Goal: Find specific page/section: Find specific page/section

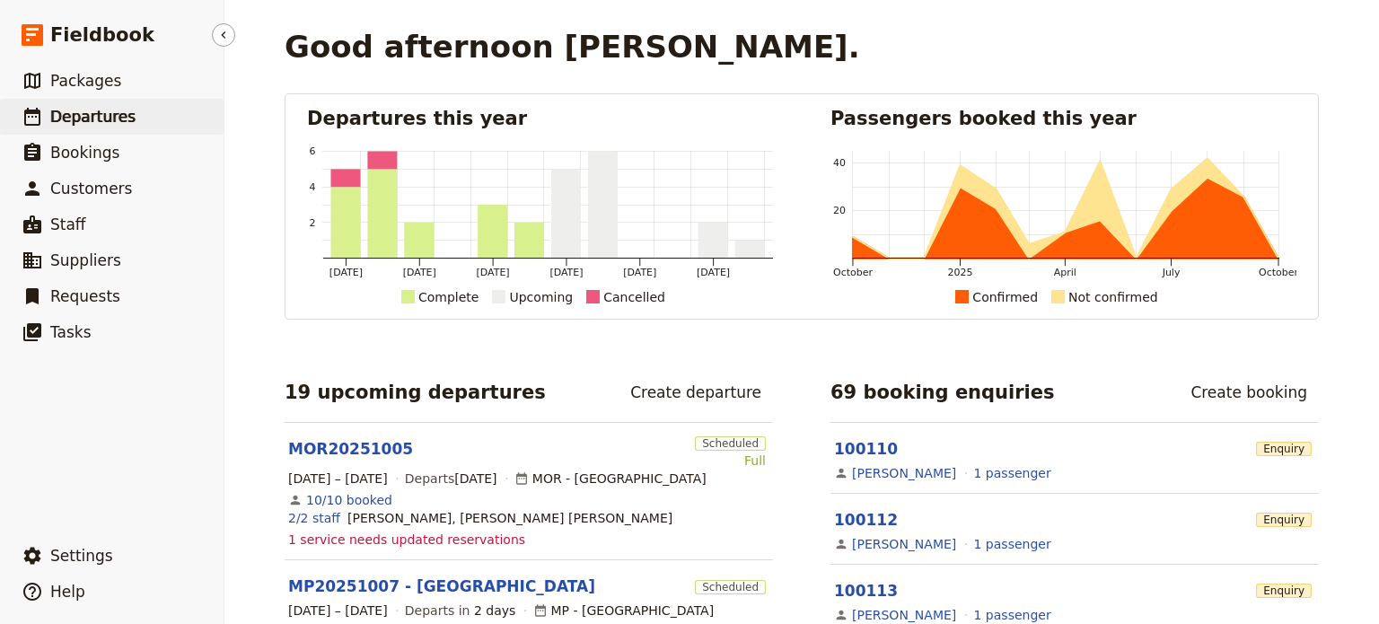
click at [45, 112] on link "​ Departures" at bounding box center [112, 117] width 224 height 36
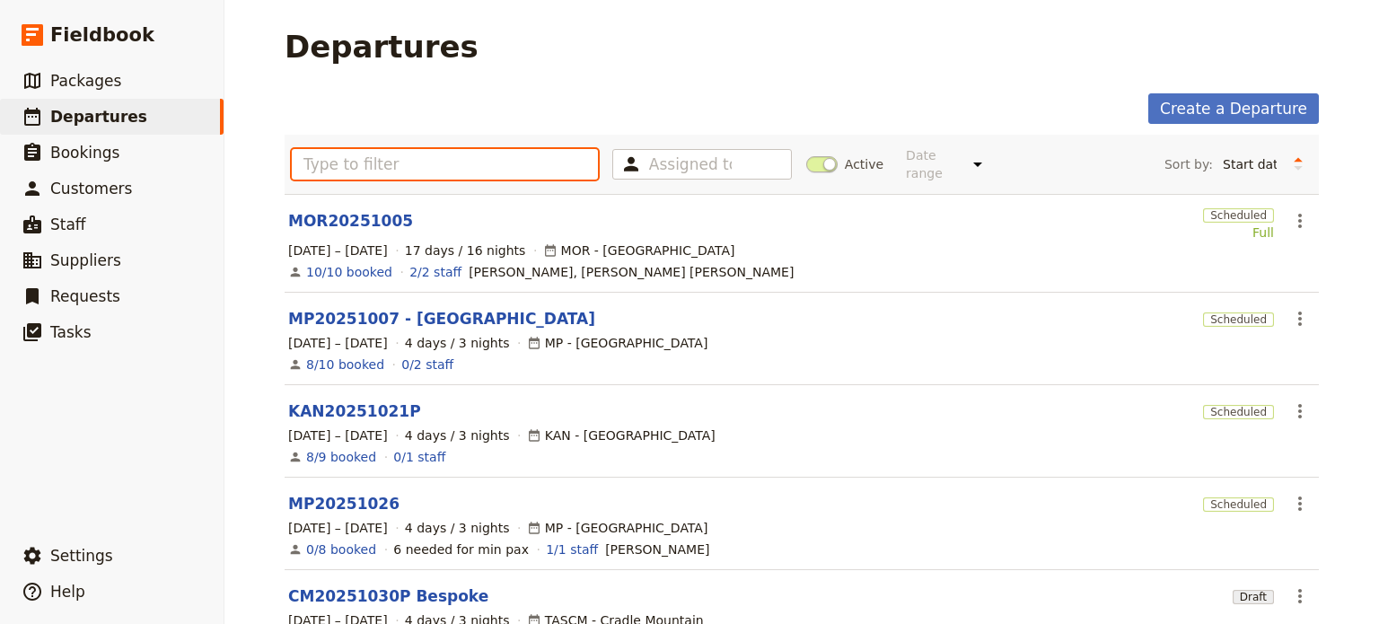
click at [356, 157] on input "text" at bounding box center [445, 164] width 306 height 31
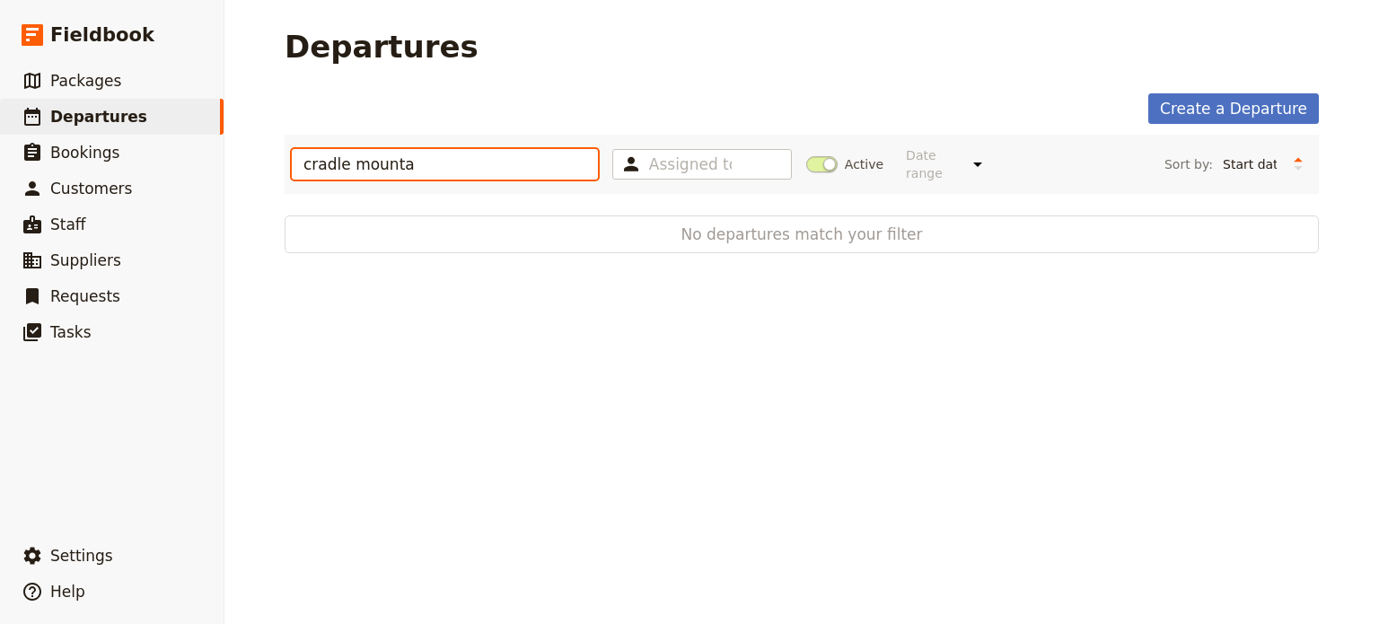
type input "cradle mounta"
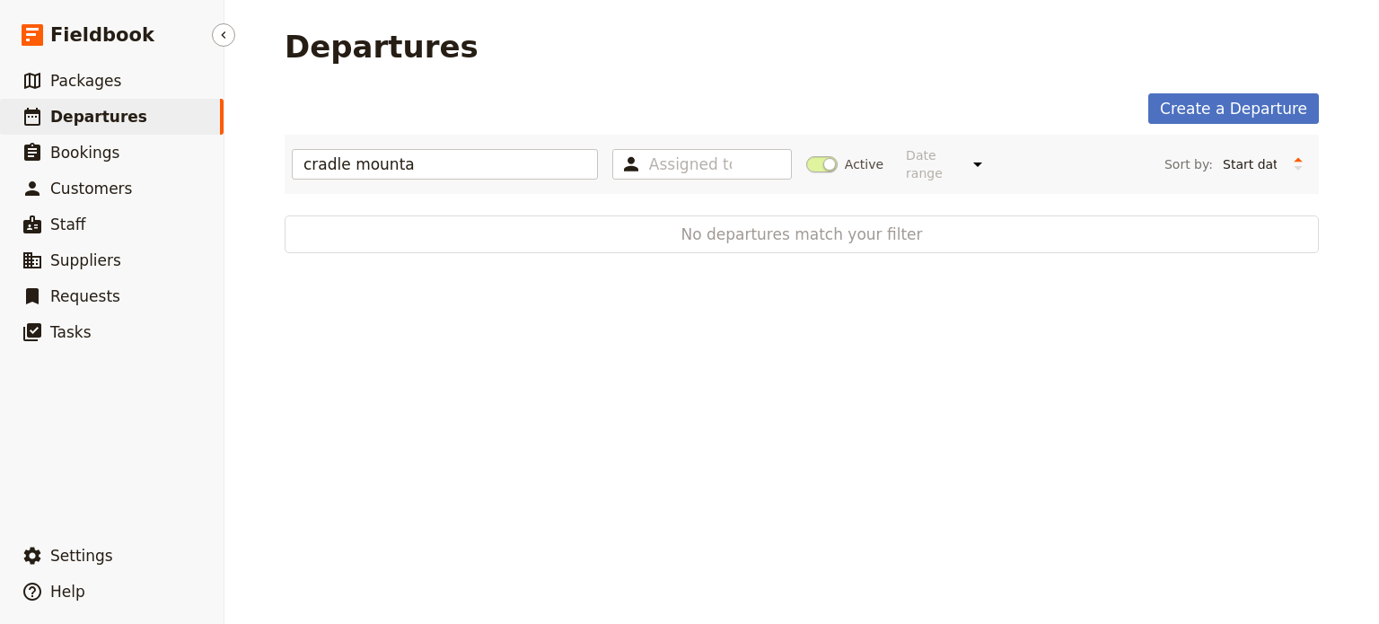
click at [62, 121] on span "Departures" at bounding box center [98, 117] width 97 height 18
click at [79, 67] on link "​ Packages" at bounding box center [112, 81] width 224 height 36
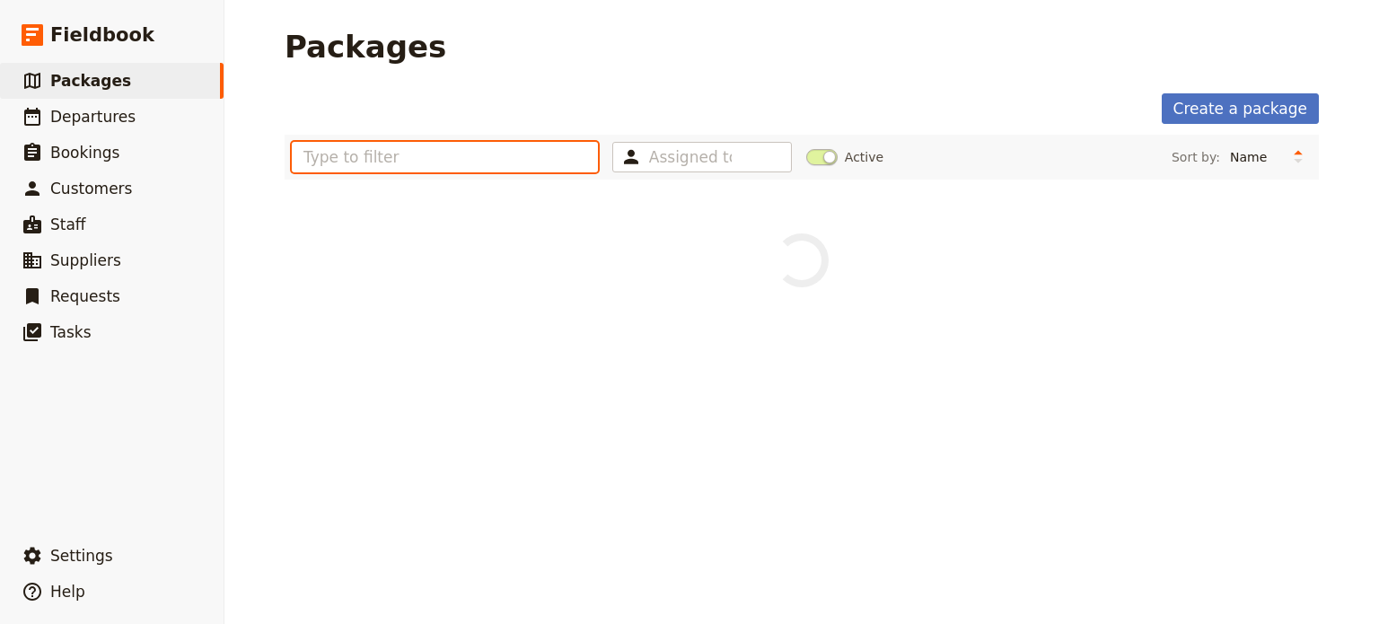
click at [357, 163] on input "text" at bounding box center [445, 157] width 306 height 31
type input "cradle"
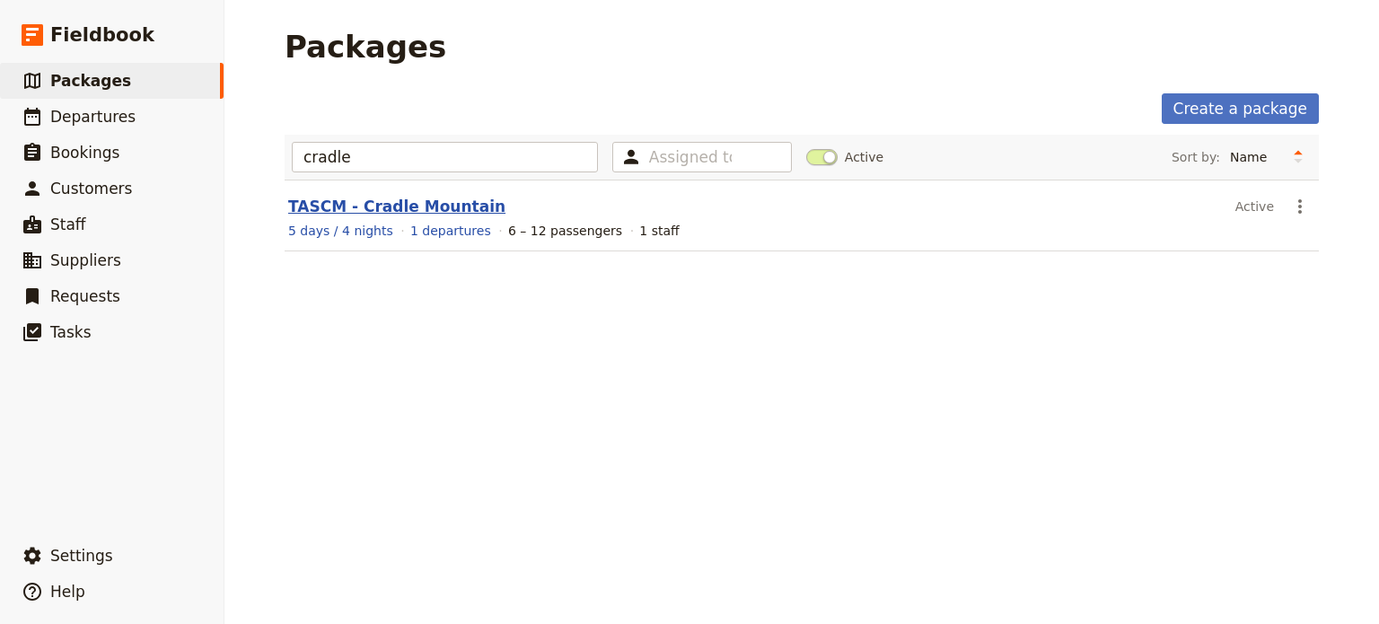
click at [374, 210] on link "TASCM - Cradle Mountain" at bounding box center [396, 207] width 217 height 18
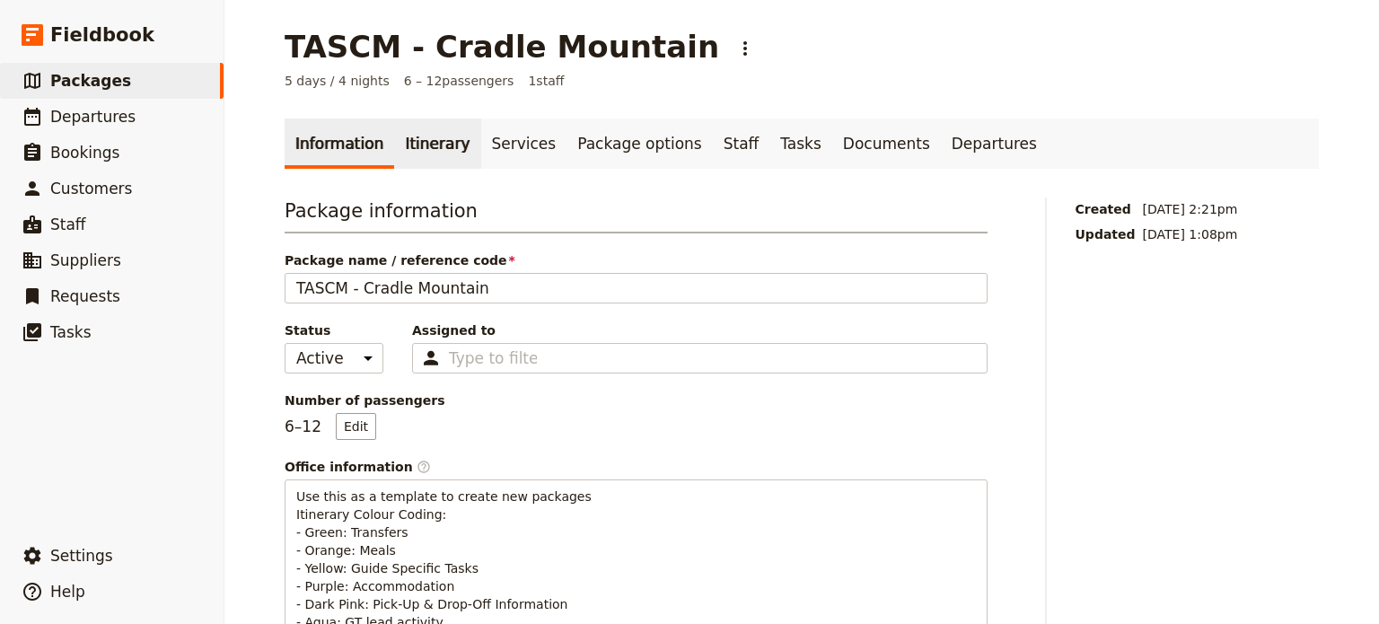
click at [409, 154] on link "Itinerary" at bounding box center [437, 144] width 86 height 50
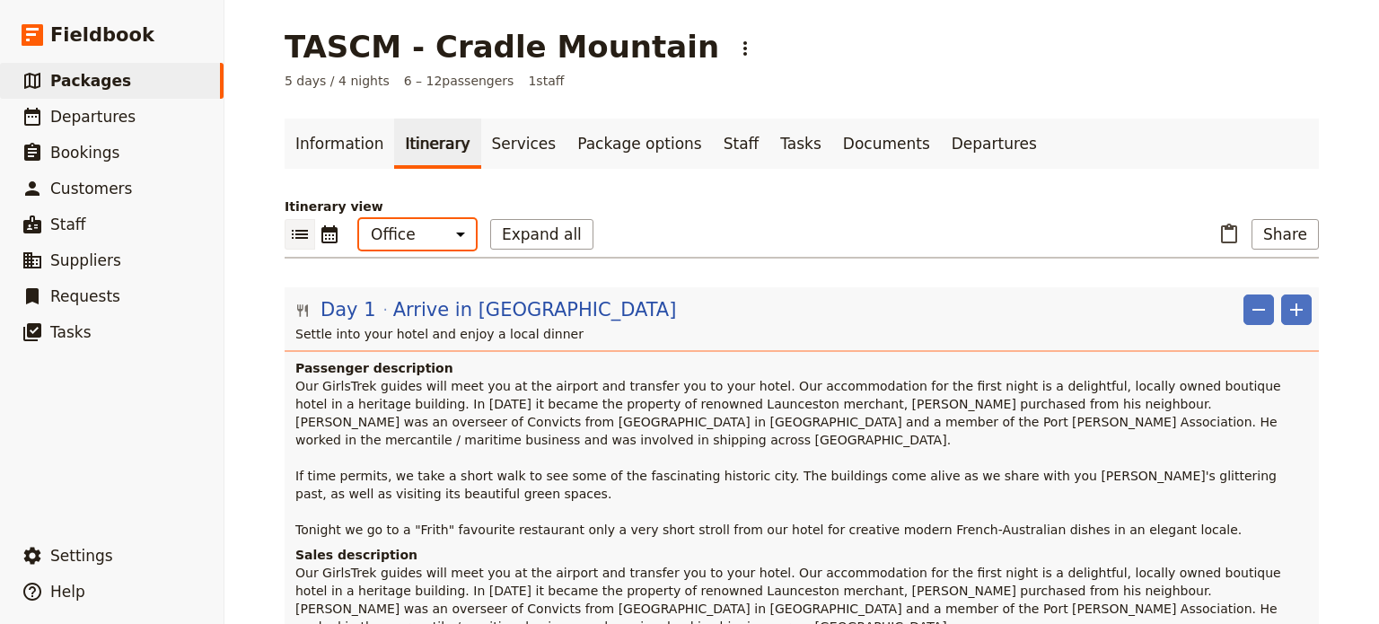
click at [436, 232] on select "Office Guide Passenger Sales" at bounding box center [417, 234] width 117 height 31
select select "MARKETING"
click at [359, 219] on select "Office Guide Passenger Sales" at bounding box center [417, 234] width 117 height 31
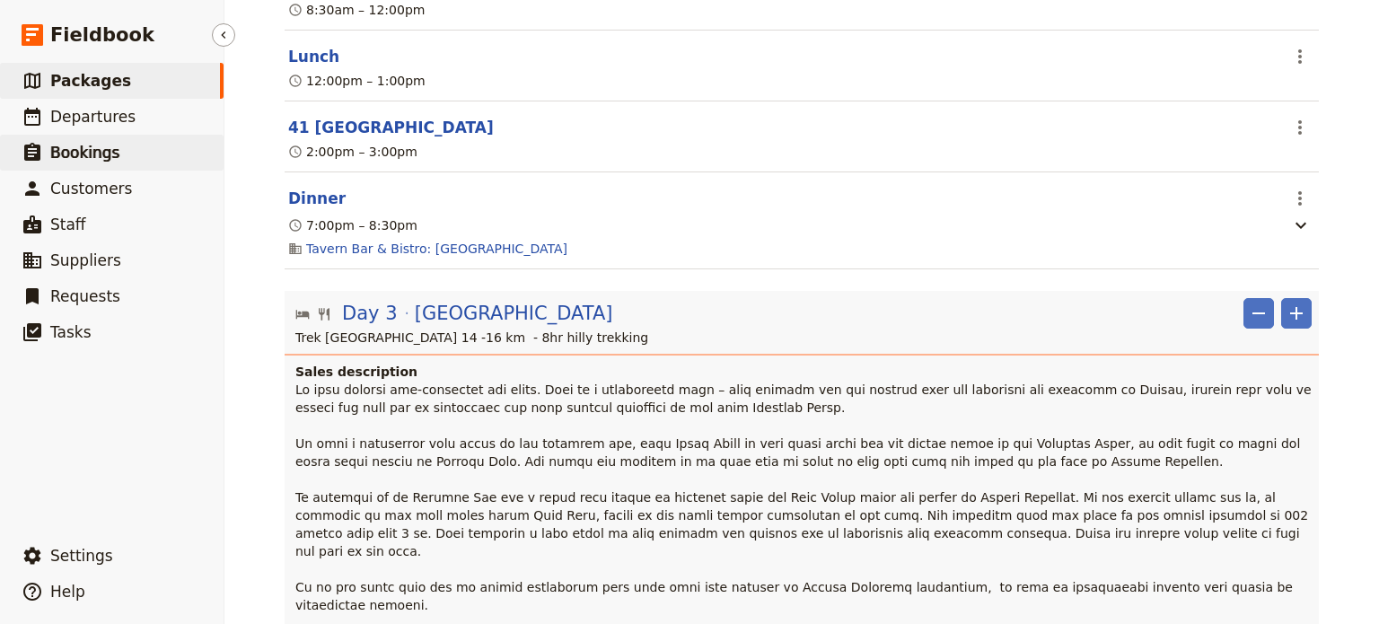
scroll to position [1058, 0]
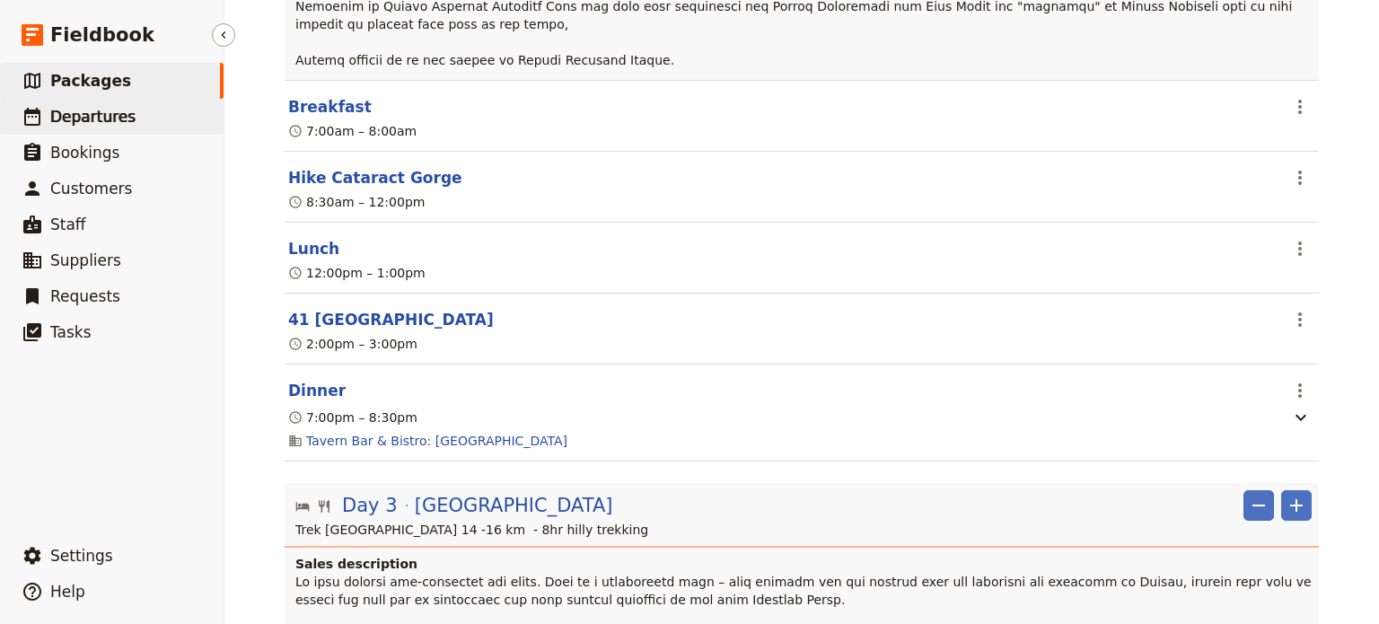
click at [77, 115] on span "Departures" at bounding box center [92, 117] width 85 height 18
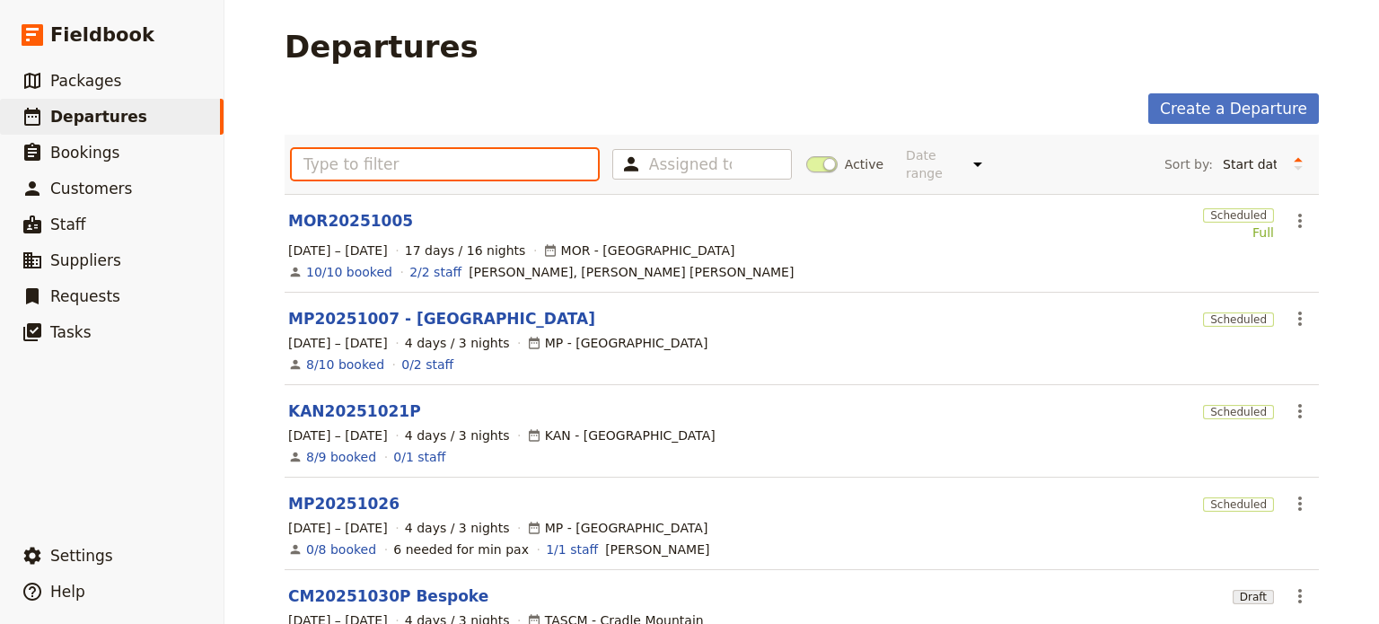
click at [390, 159] on input "text" at bounding box center [445, 164] width 306 height 31
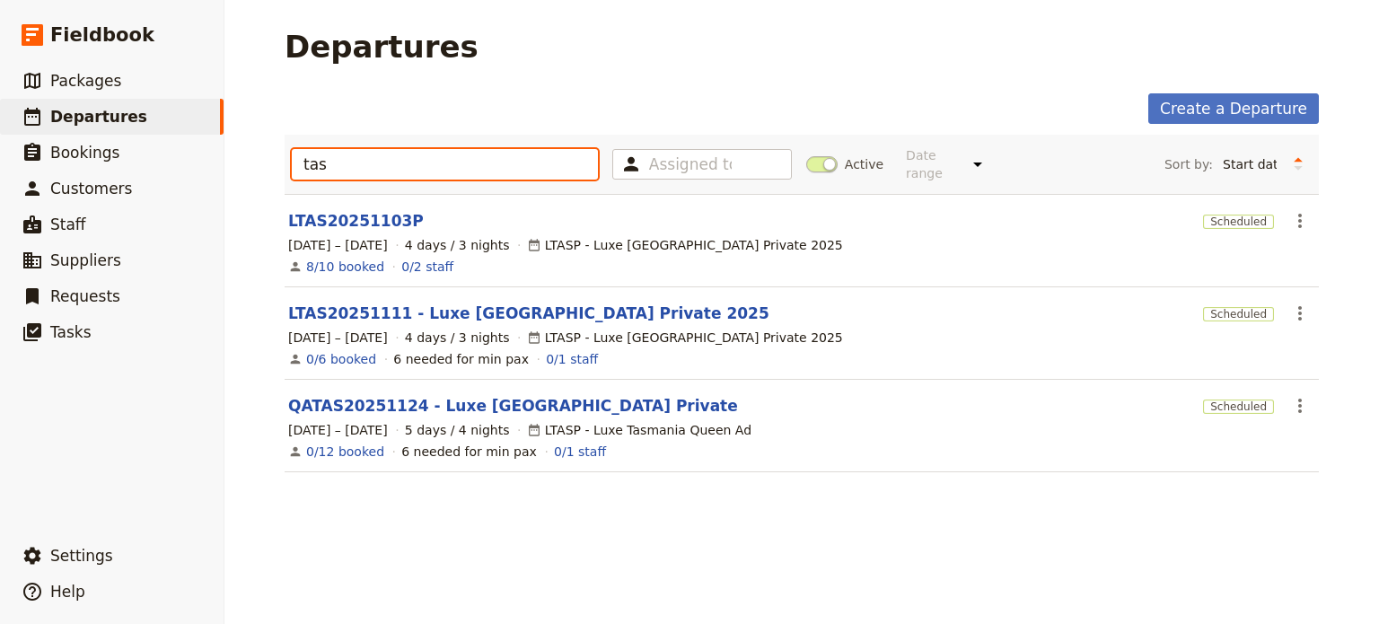
drag, startPoint x: 370, startPoint y: 168, endPoint x: 283, endPoint y: 161, distance: 87.4
click at [285, 161] on div "tas Assigned to Active Date range This week Next week This month Next month Thi…" at bounding box center [802, 164] width 1034 height 59
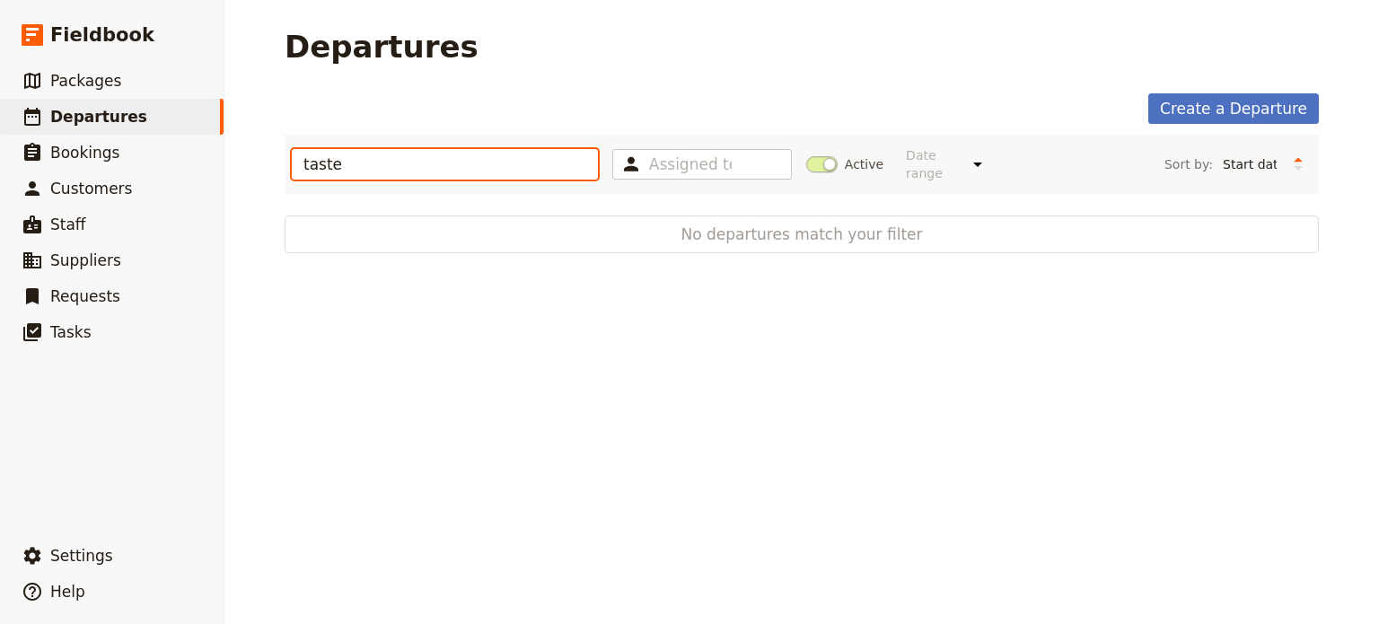
drag, startPoint x: 400, startPoint y: 146, endPoint x: 233, endPoint y: 156, distance: 166.4
click at [233, 156] on div "Departures Create a Departure taste Assigned to Active Date range This week Nex…" at bounding box center [801, 312] width 1155 height 624
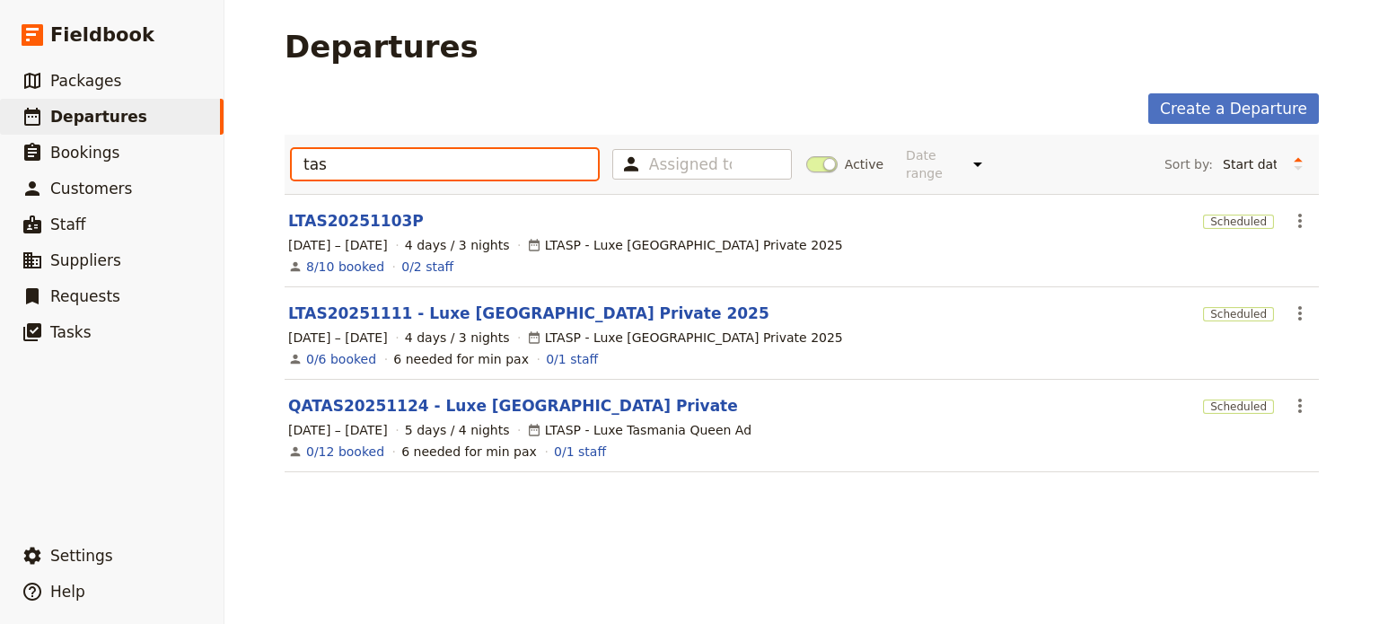
type input "tas"
